Goal: Task Accomplishment & Management: Use online tool/utility

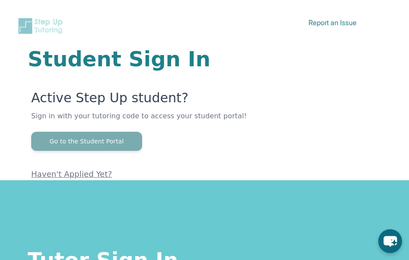
click at [82, 139] on button "Go to the Student Portal" at bounding box center [86, 141] width 111 height 19
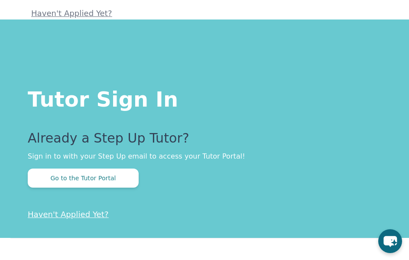
scroll to position [191, 0]
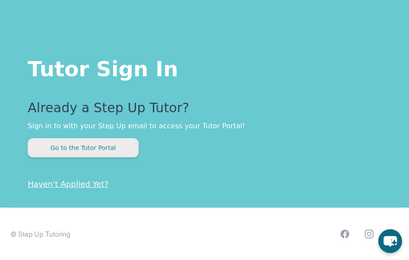
click at [105, 148] on button "Go to the Tutor Portal" at bounding box center [83, 147] width 111 height 19
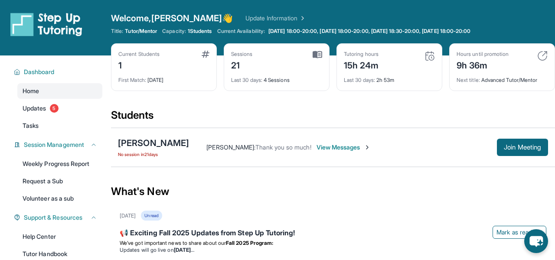
click at [322, 53] on div "Sessions 21 Last 30 days : 4 Sessions" at bounding box center [277, 67] width 106 height 48
click at [318, 54] on img at bounding box center [318, 55] width 10 height 8
click at [270, 81] on div "Last 30 days : 4 Sessions" at bounding box center [276, 78] width 91 height 12
click at [44, 107] on span "Updates" at bounding box center [35, 108] width 24 height 9
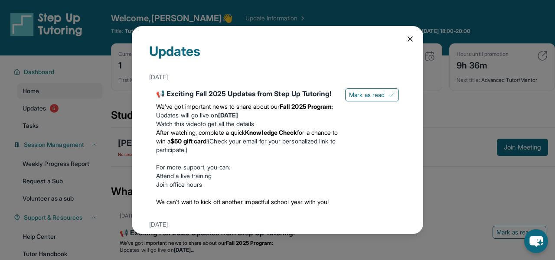
click at [409, 38] on icon at bounding box center [410, 39] width 4 height 4
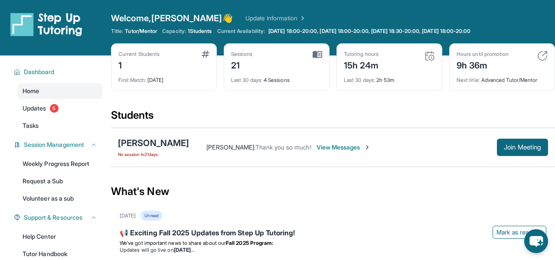
click at [176, 141] on div "[PERSON_NAME]" at bounding box center [153, 143] width 71 height 12
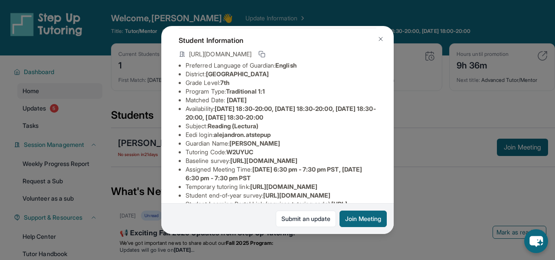
scroll to position [0, 1]
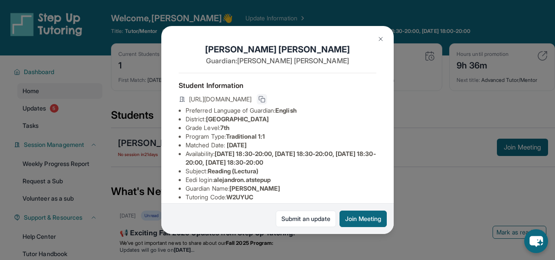
click at [265, 99] on icon at bounding box center [261, 99] width 7 height 7
click at [383, 36] on img at bounding box center [380, 39] width 7 height 7
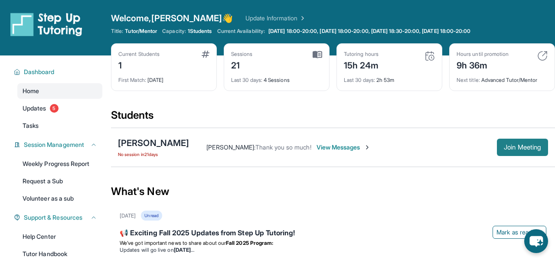
click at [409, 149] on span "Join Meeting" at bounding box center [522, 147] width 37 height 5
